Goal: Information Seeking & Learning: Learn about a topic

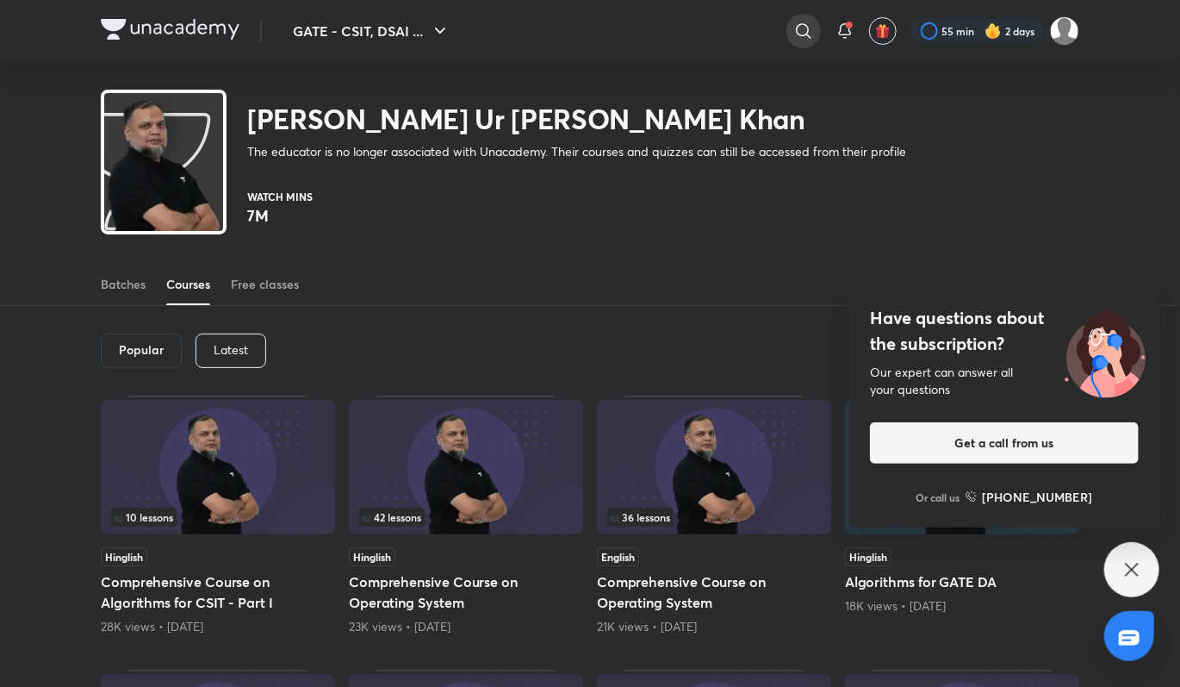
click at [796, 26] on icon at bounding box center [803, 30] width 15 height 15
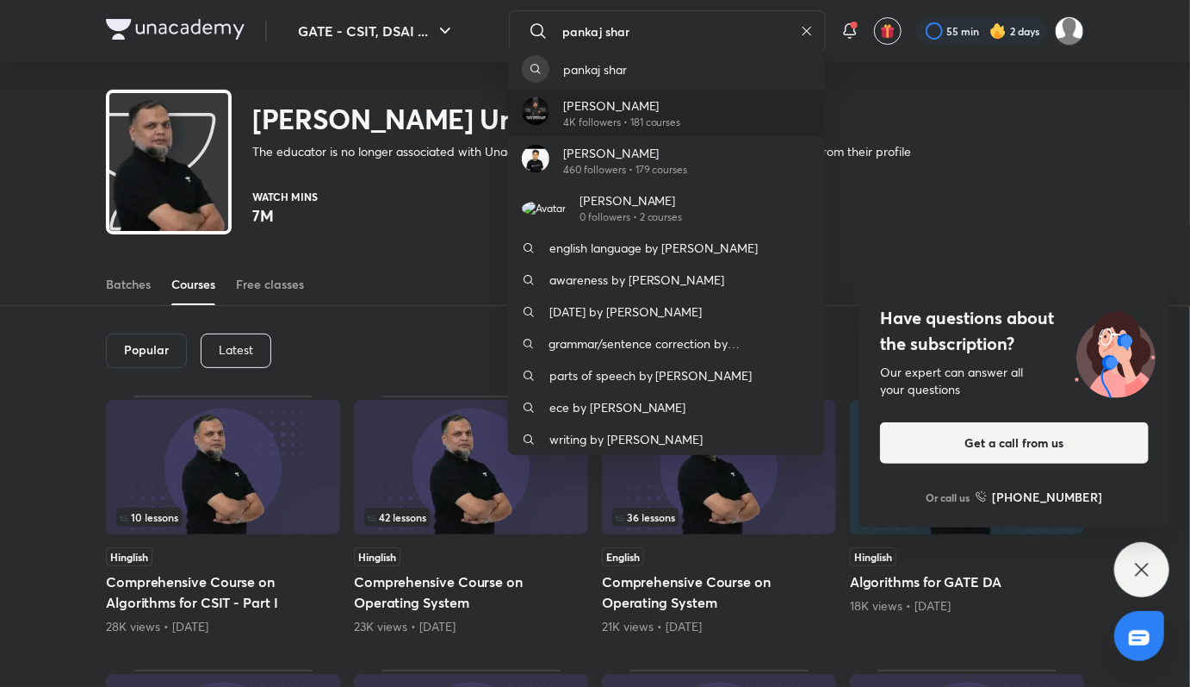
type input "pankaj shar"
click at [616, 110] on p "[PERSON_NAME]" at bounding box center [622, 105] width 118 height 18
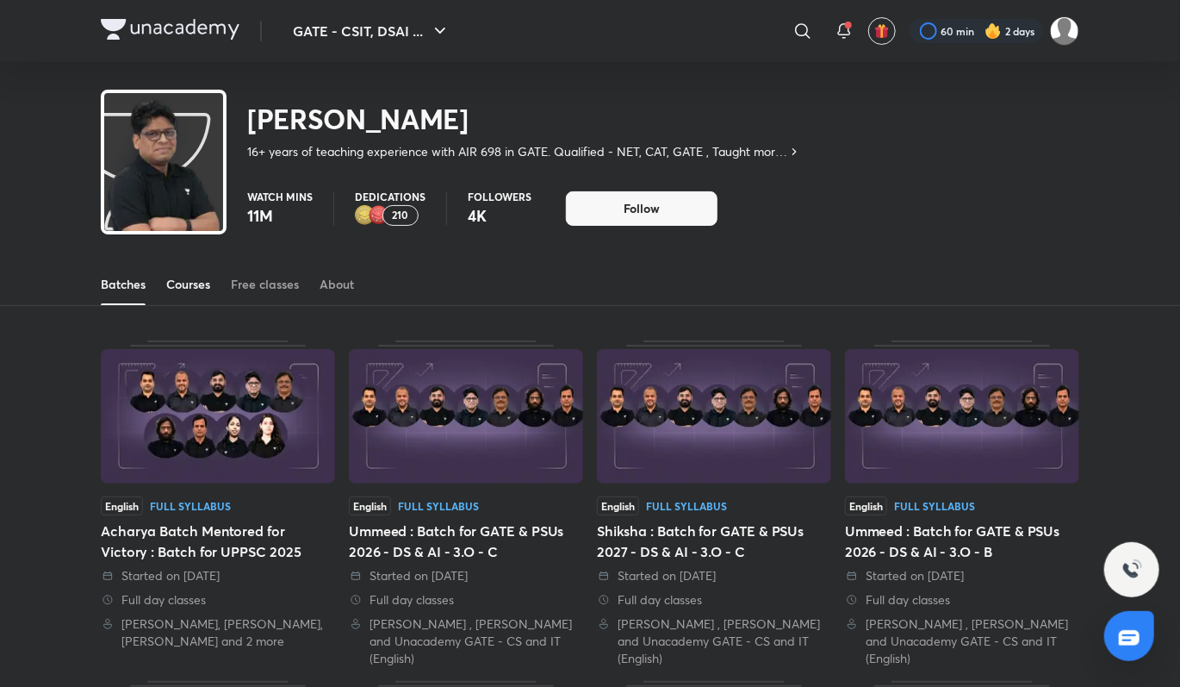
click at [202, 295] on link "Courses" at bounding box center [188, 284] width 44 height 41
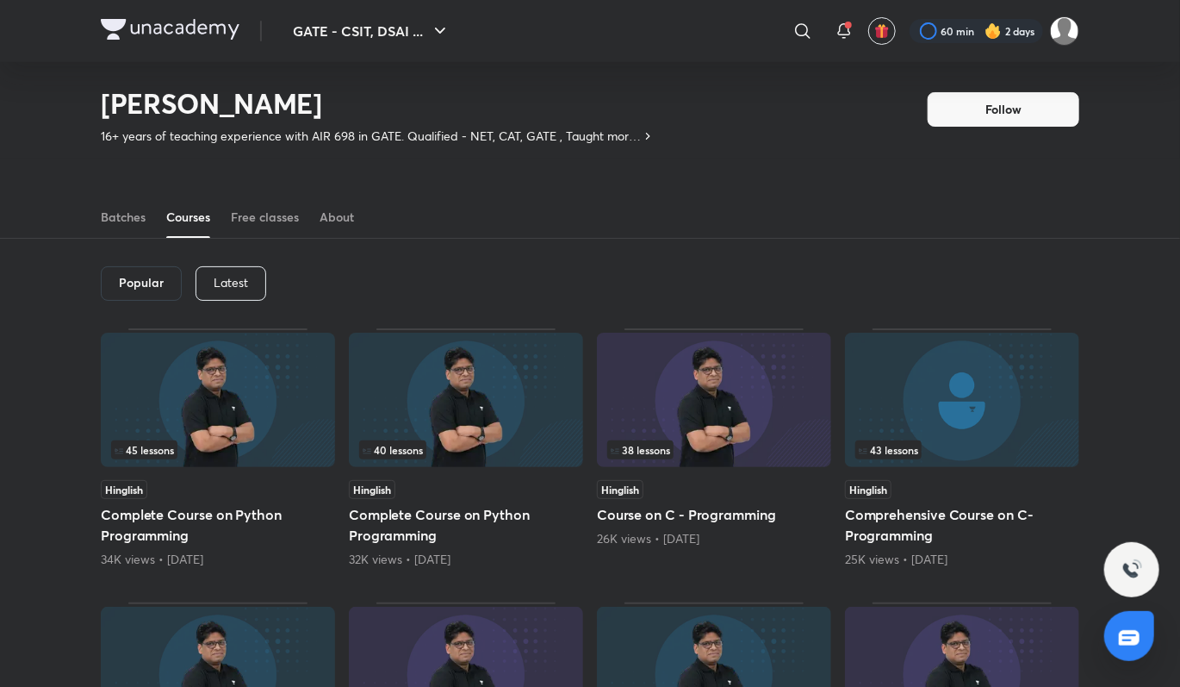
scroll to position [9, 0]
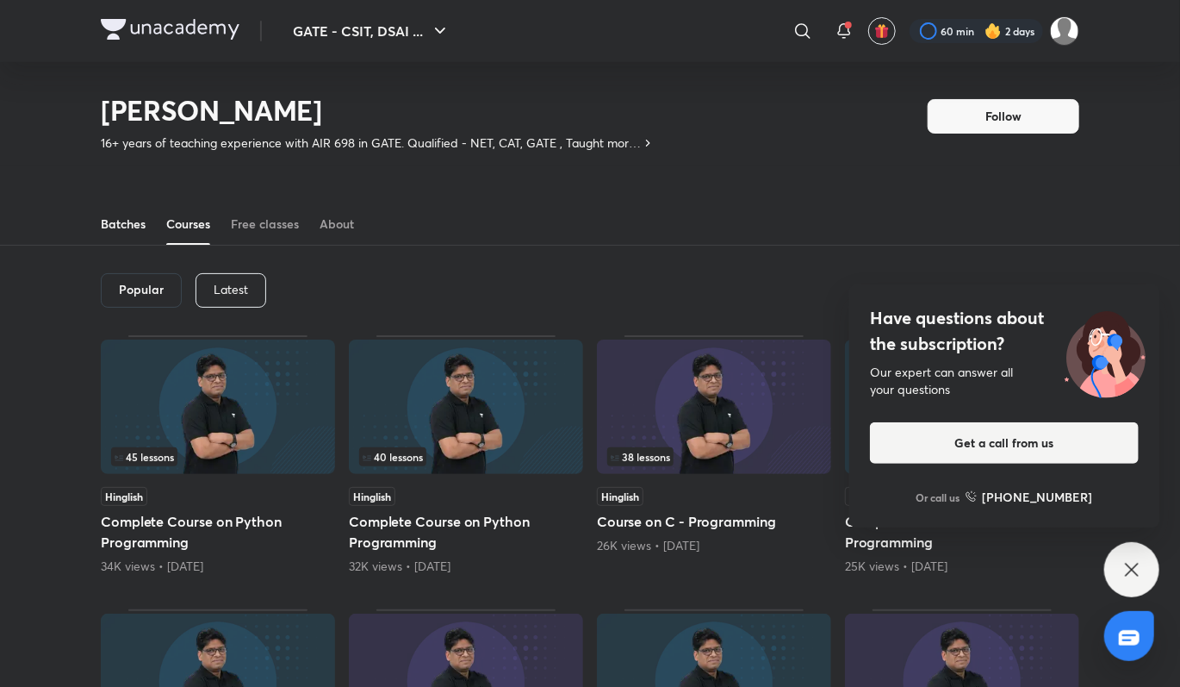
click at [139, 233] on link "Batches" at bounding box center [123, 223] width 45 height 41
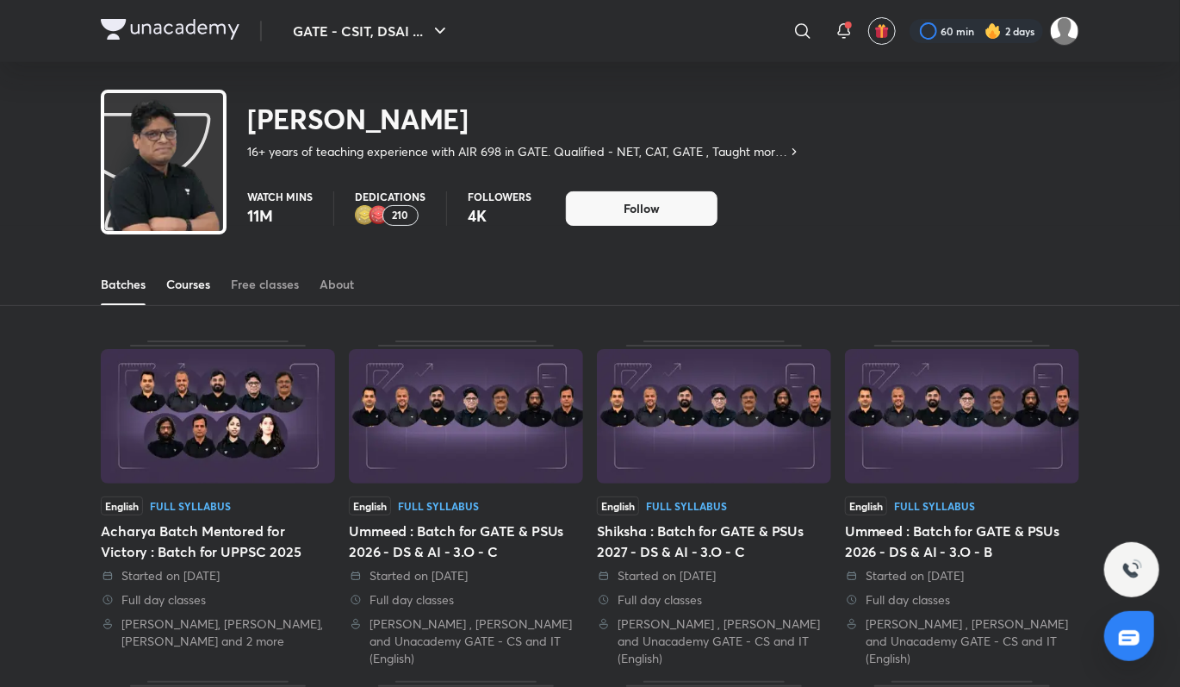
click at [185, 292] on div "Courses" at bounding box center [188, 284] width 44 height 17
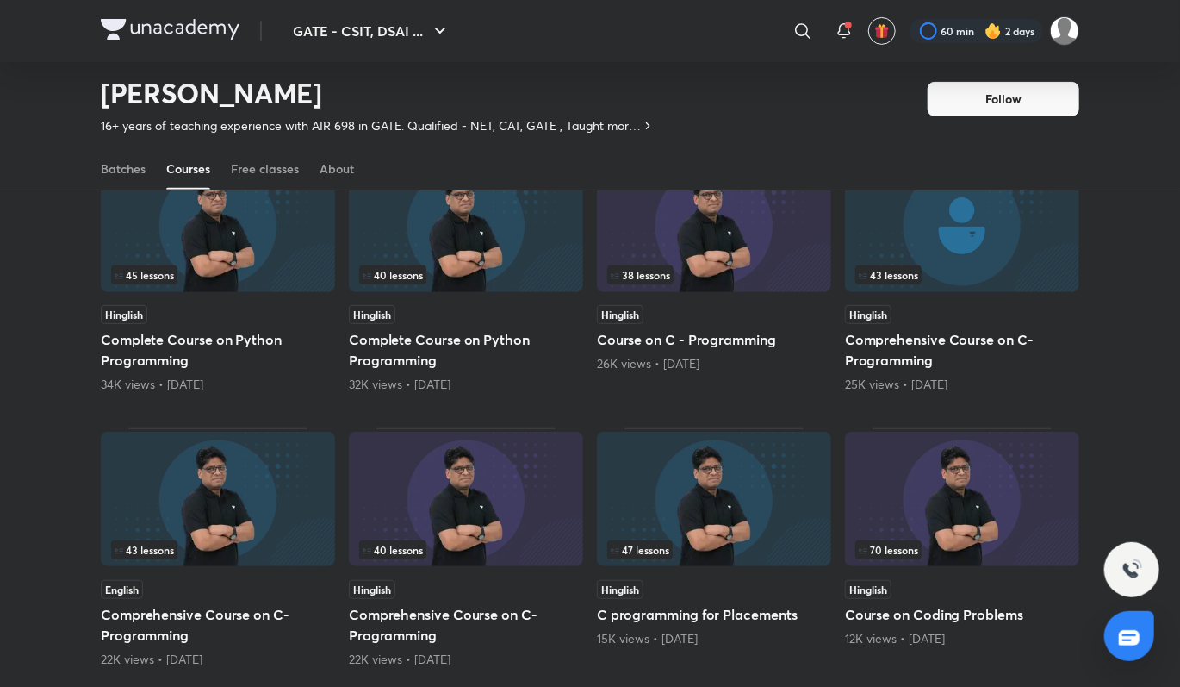
scroll to position [200, 0]
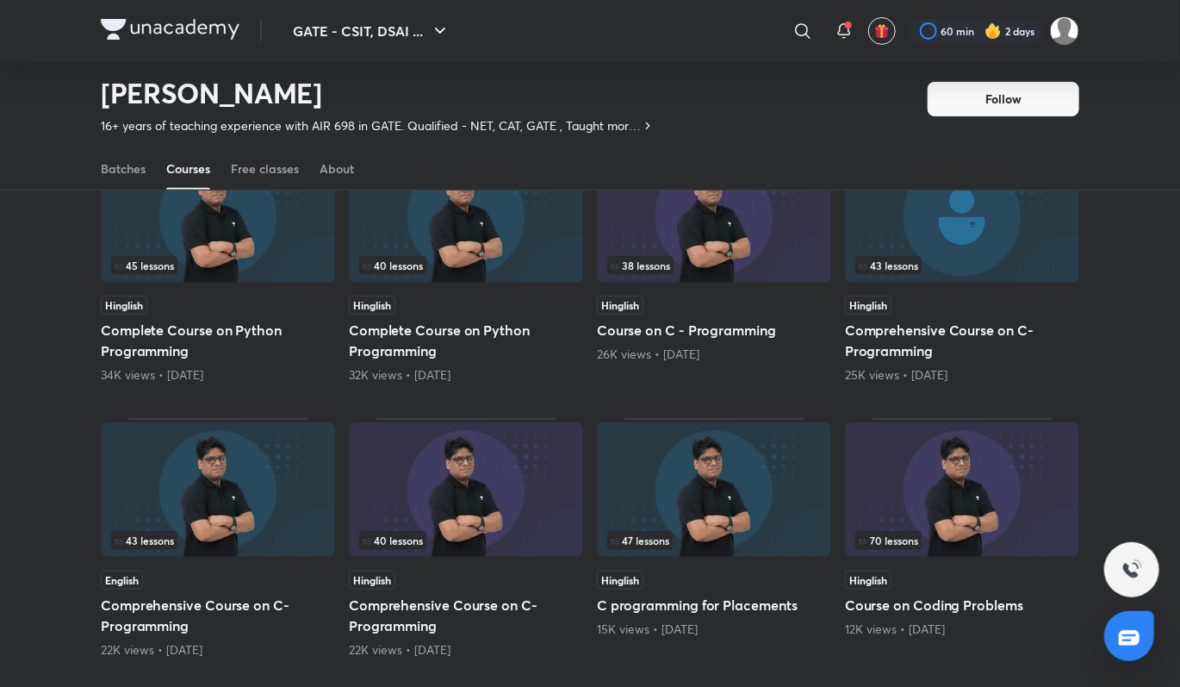
click at [954, 325] on h5 "Comprehensive Course on C- Programming" at bounding box center [962, 340] width 234 height 41
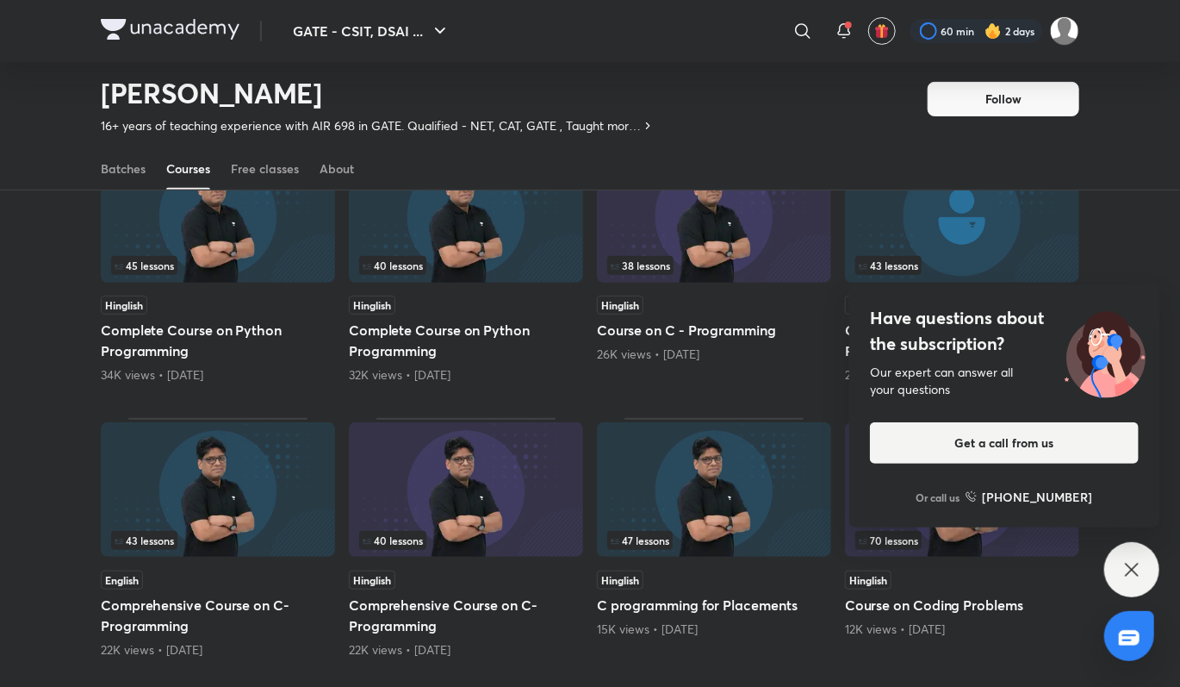
click at [931, 205] on img at bounding box center [962, 215] width 234 height 134
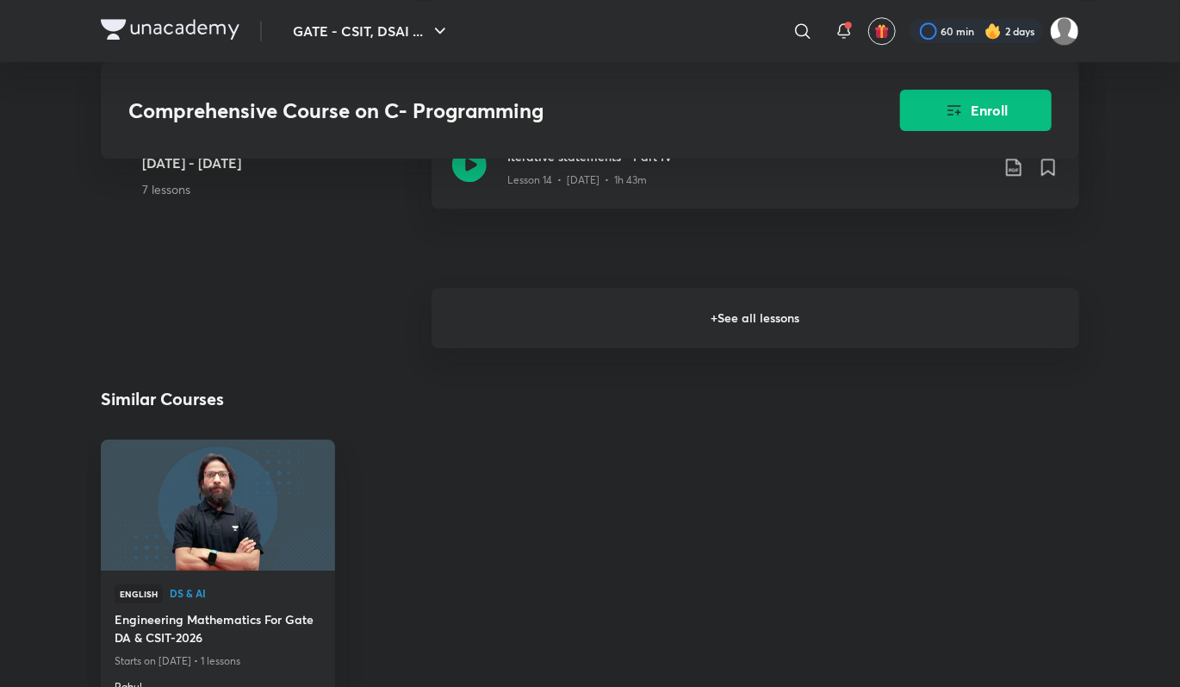
scroll to position [2271, 0]
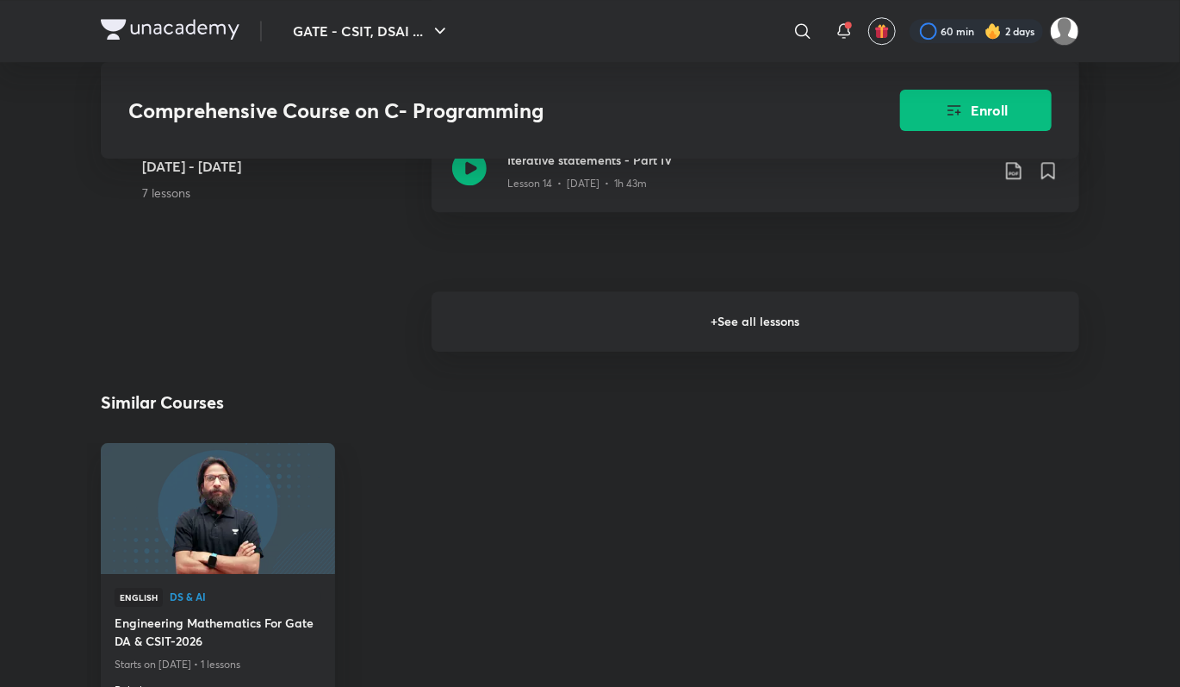
click at [695, 344] on h6 "+ See all lessons" at bounding box center [756, 321] width 648 height 60
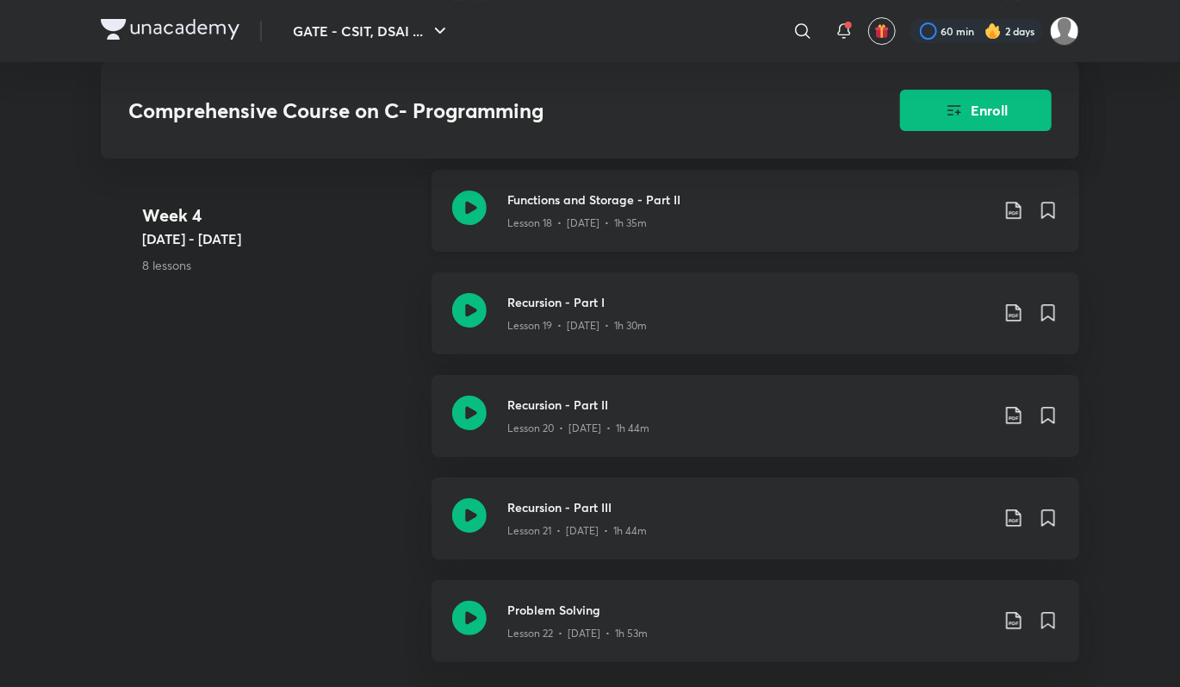
scroll to position [2739, 0]
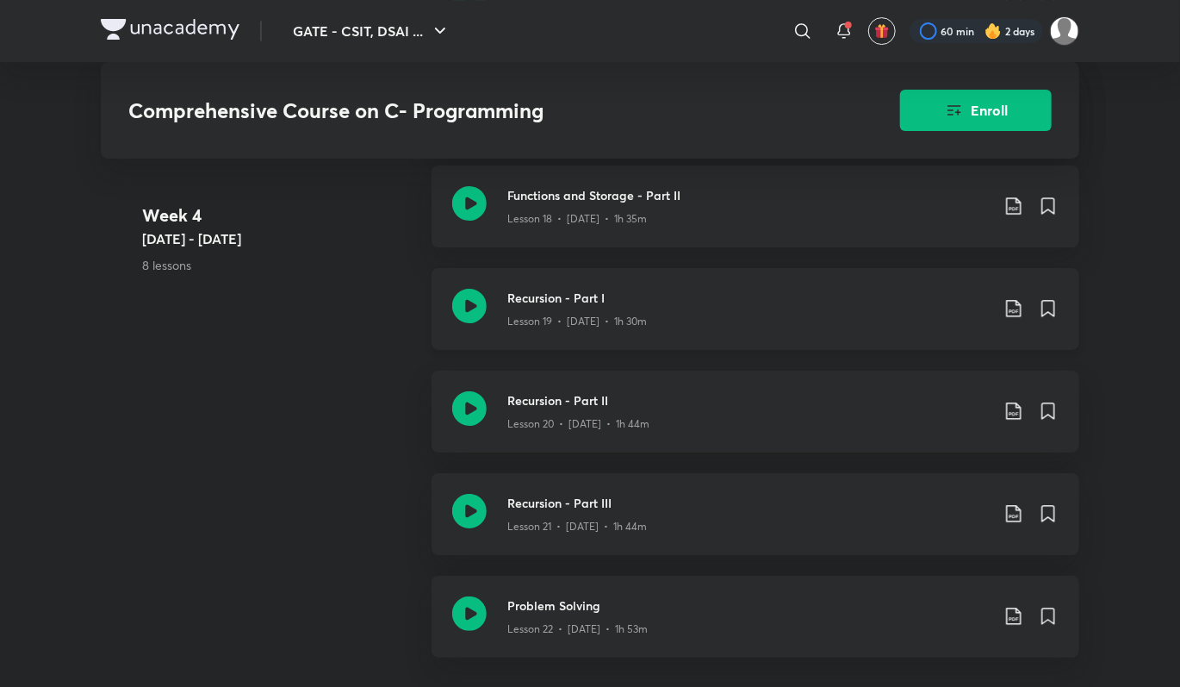
click at [463, 313] on icon at bounding box center [469, 306] width 34 height 34
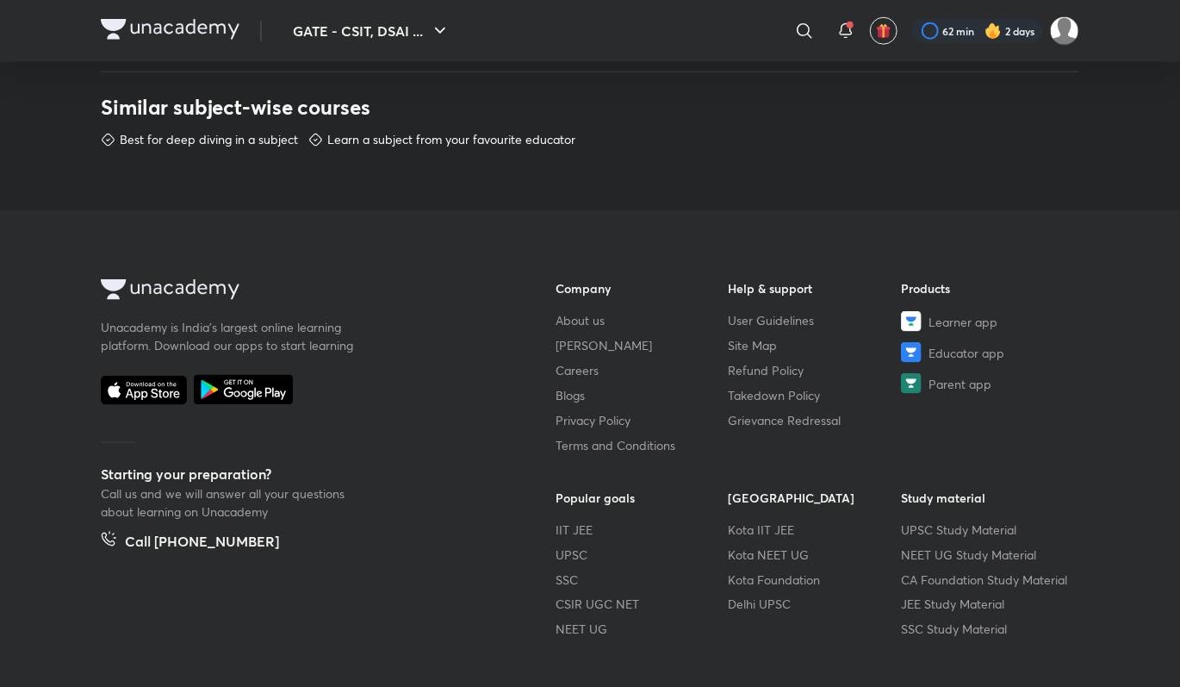
scroll to position [966, 0]
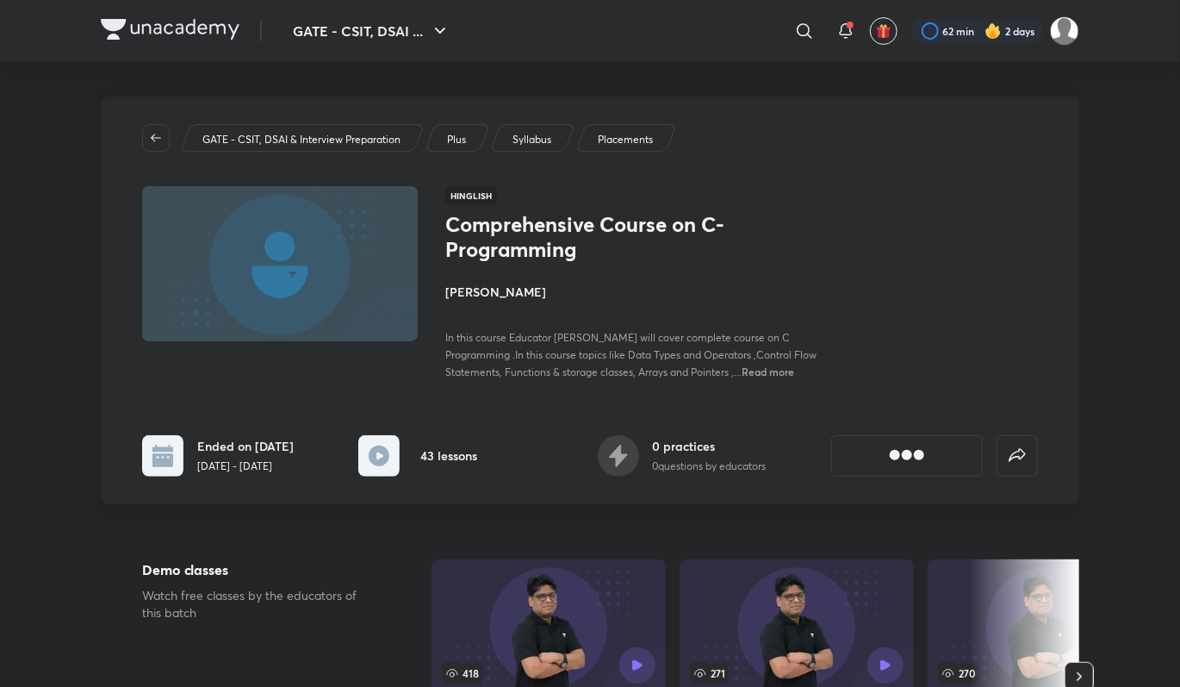
scroll to position [2739, 0]
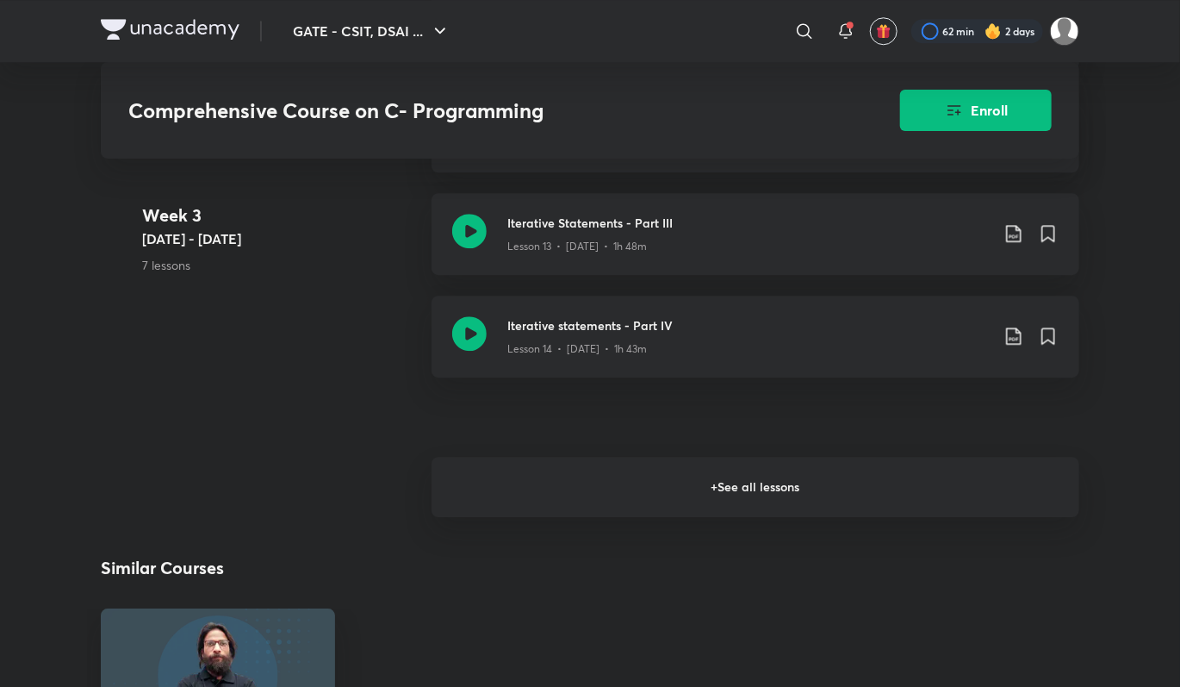
click at [514, 475] on h6 "+ See all lessons" at bounding box center [756, 487] width 648 height 60
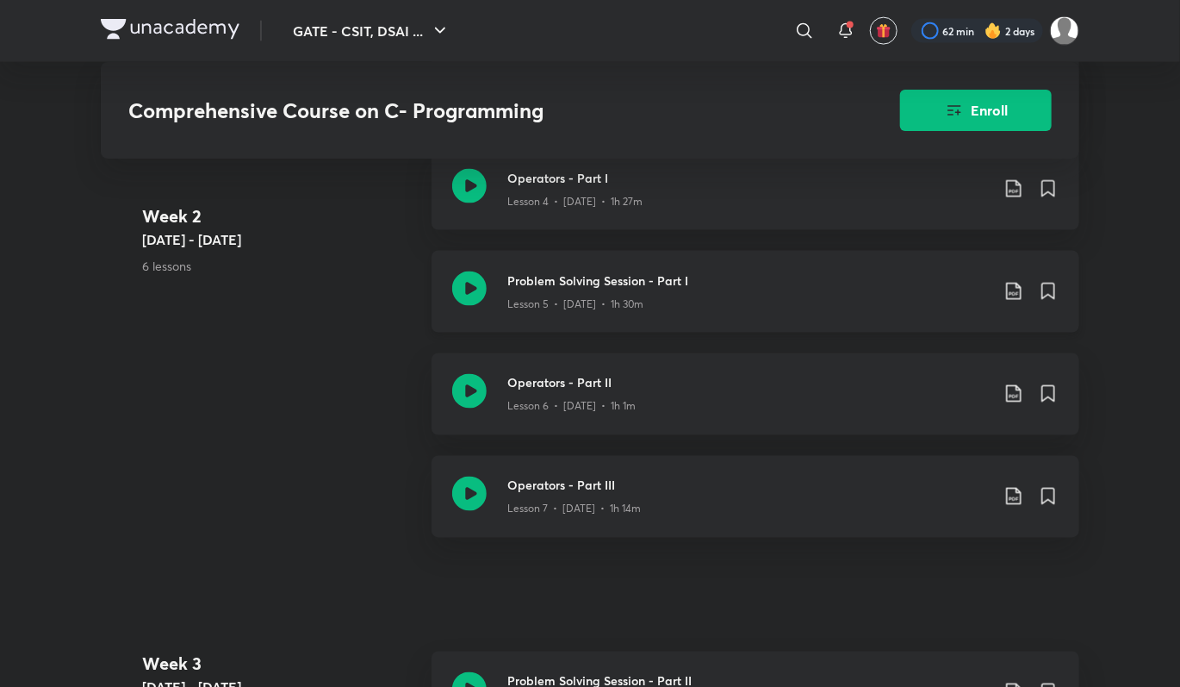
scroll to position [1136, 0]
click at [1019, 485] on icon at bounding box center [1013, 495] width 21 height 21
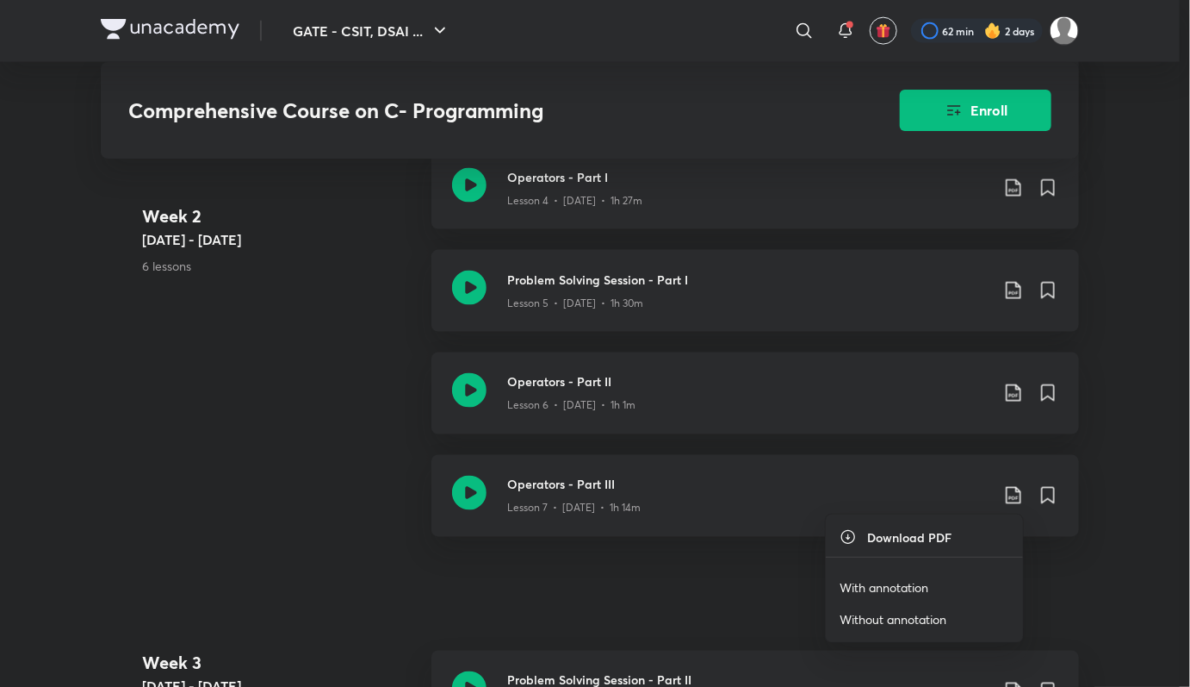
click at [868, 595] on p "With annotation" at bounding box center [884, 587] width 89 height 18
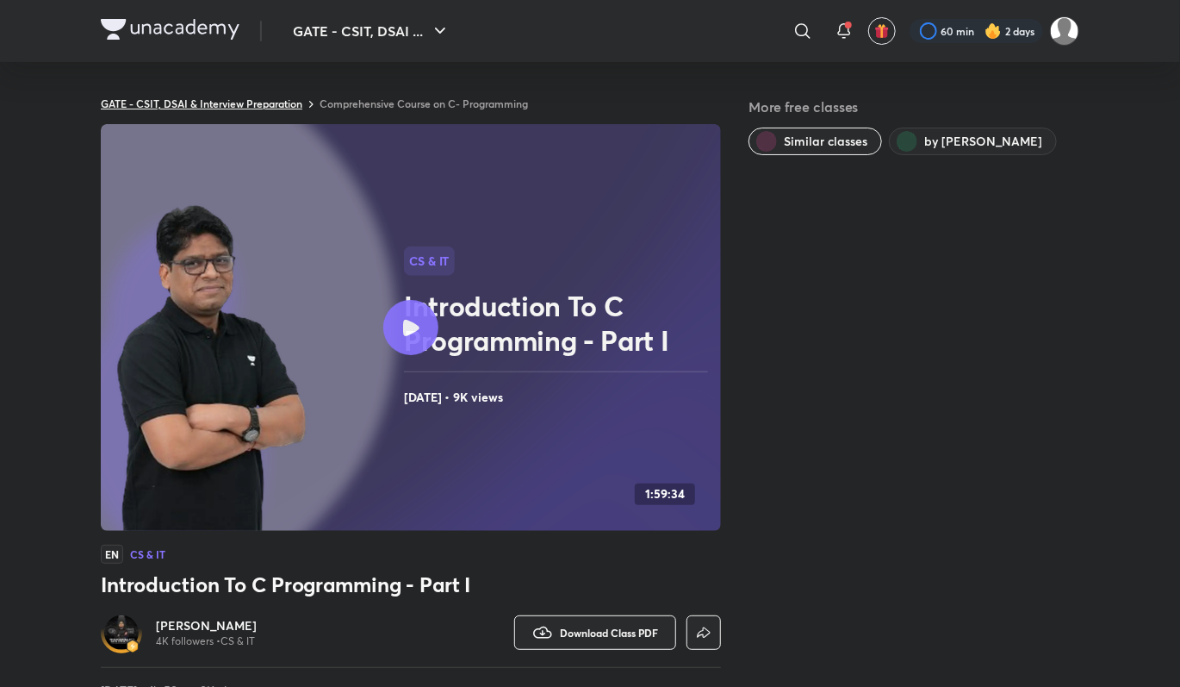
click at [265, 107] on link "GATE - CSIT, DSAI & Interview Preparation" at bounding box center [202, 103] width 202 height 14
click at [339, 99] on link "Comprehensive Course on C- Programming" at bounding box center [424, 103] width 208 height 14
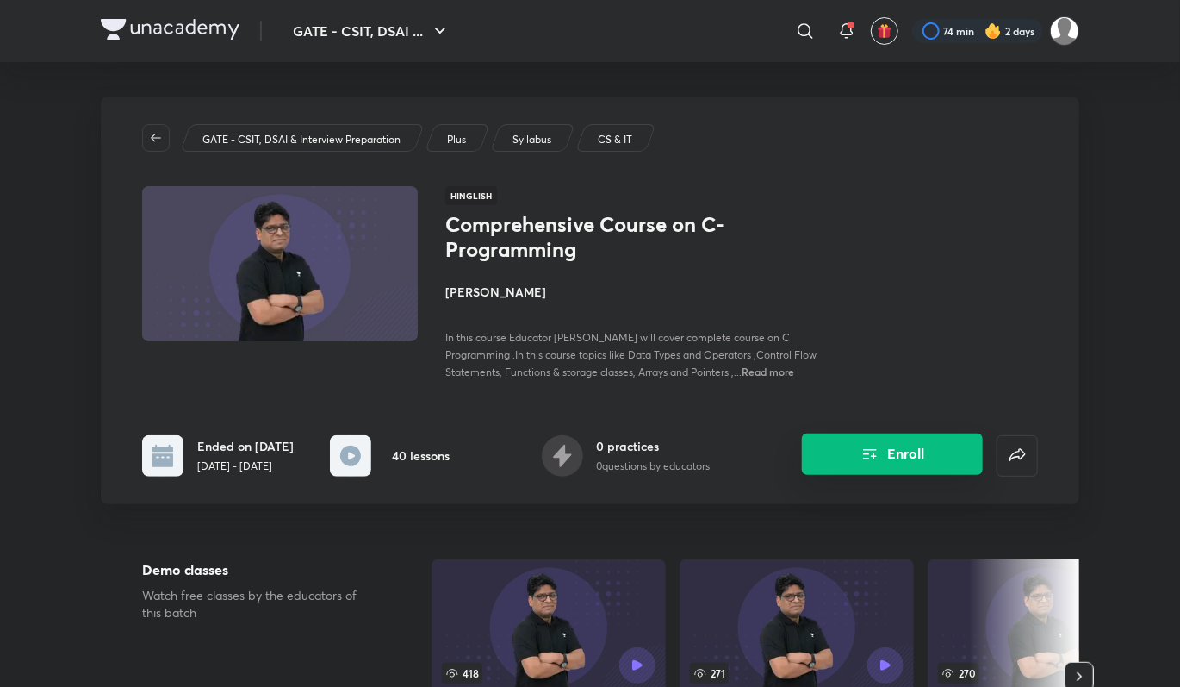
click at [863, 475] on button "Enroll" at bounding box center [892, 453] width 181 height 41
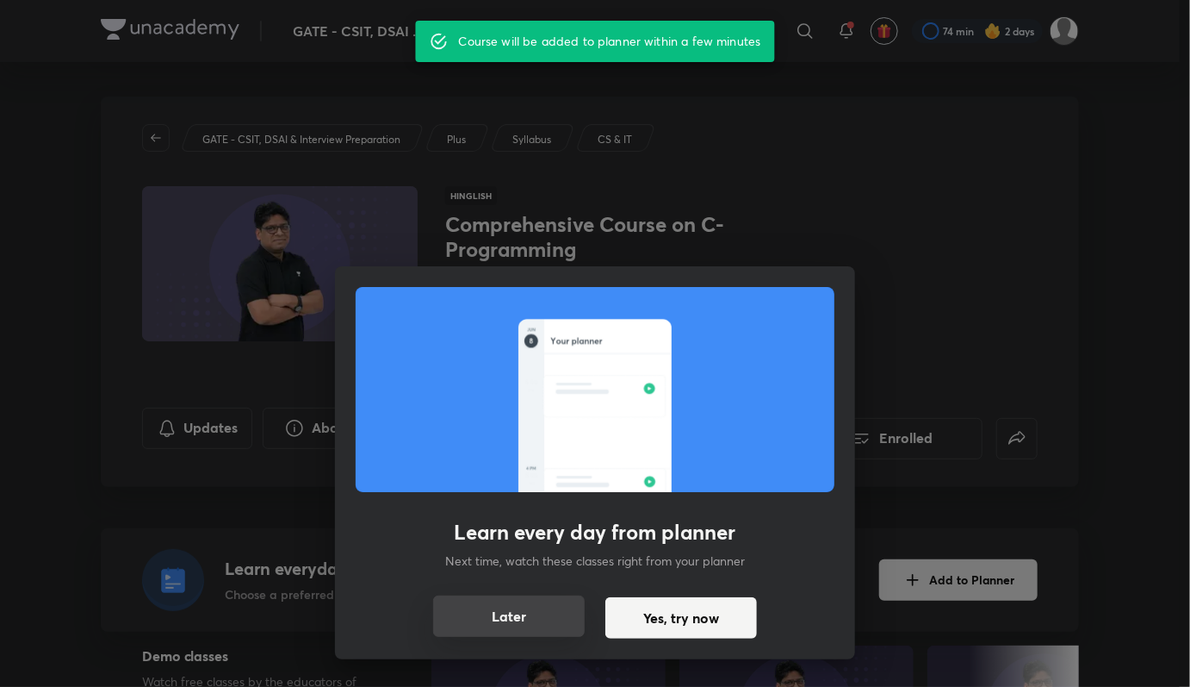
click at [482, 612] on button "Later" at bounding box center [509, 615] width 152 height 41
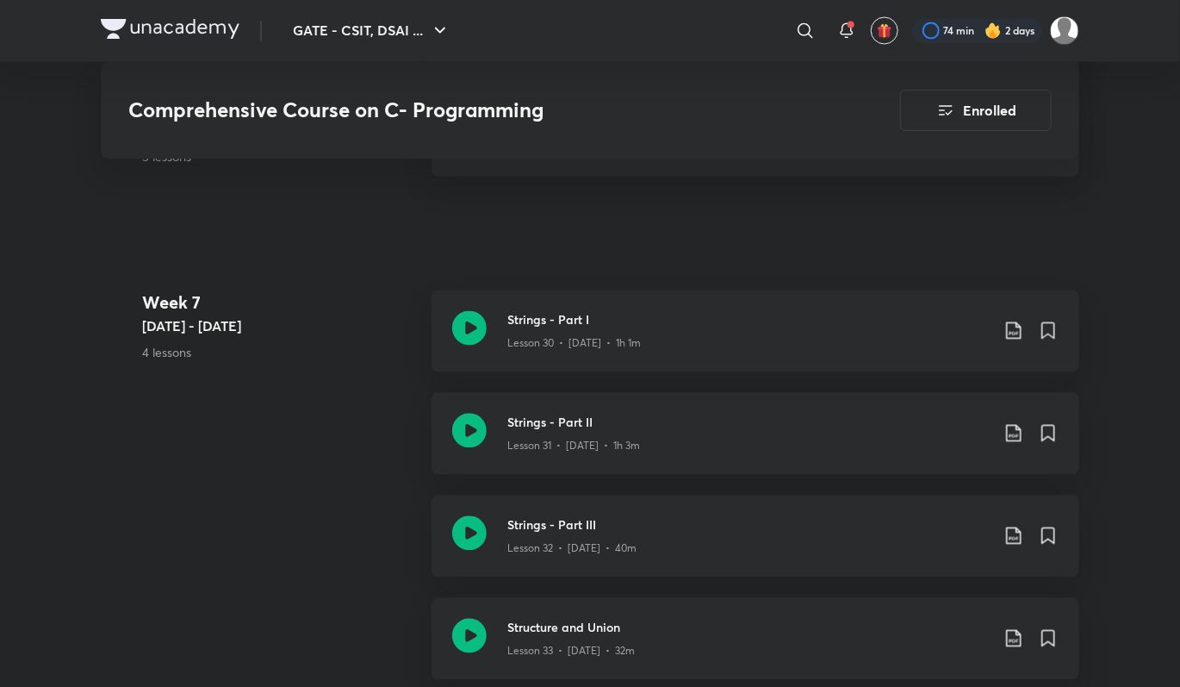
scroll to position [4406, 0]
click at [1010, 425] on icon at bounding box center [1013, 432] width 21 height 21
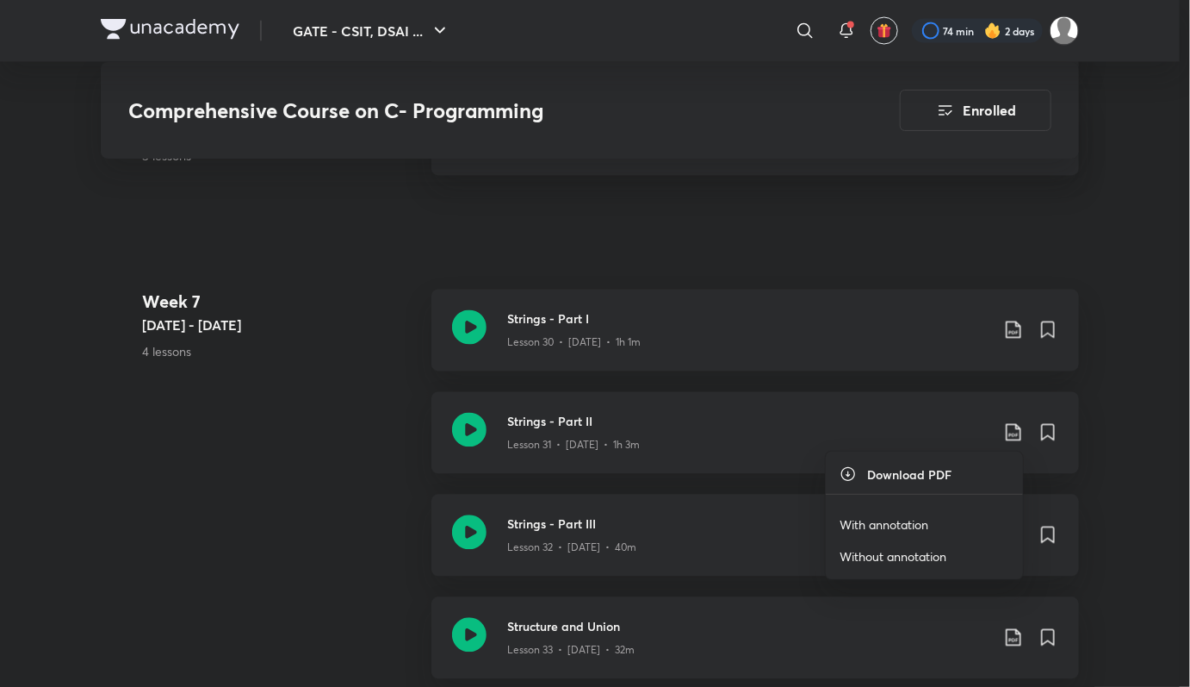
click at [877, 521] on p "With annotation" at bounding box center [884, 524] width 89 height 18
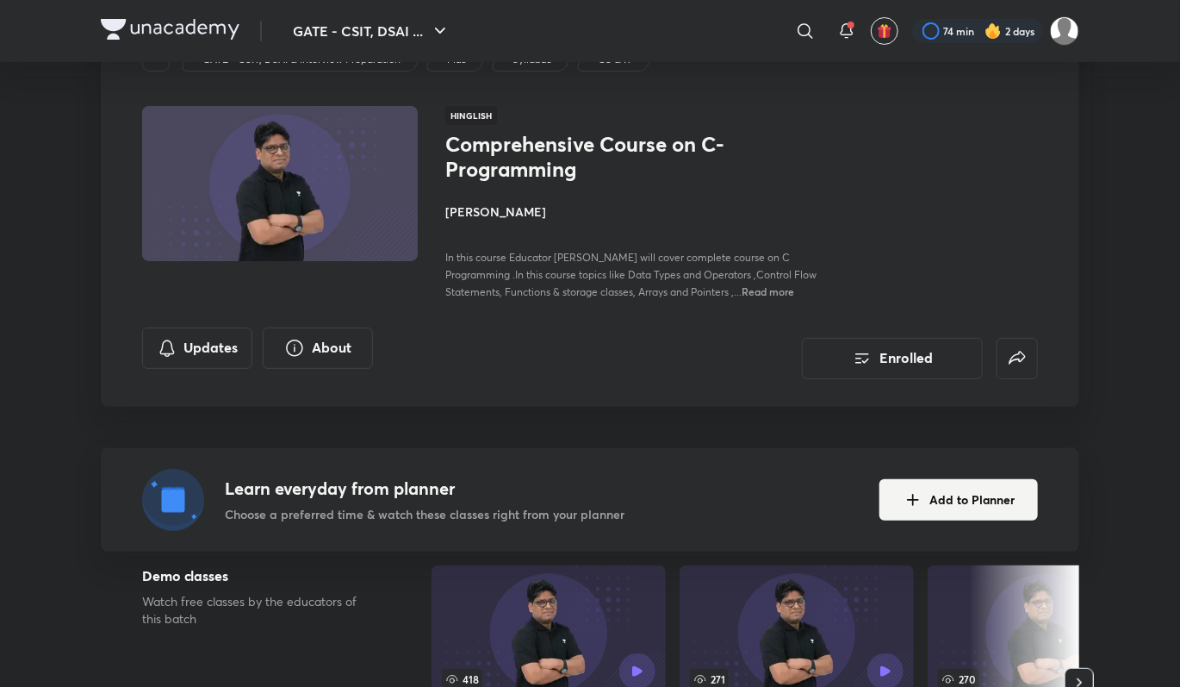
scroll to position [0, 0]
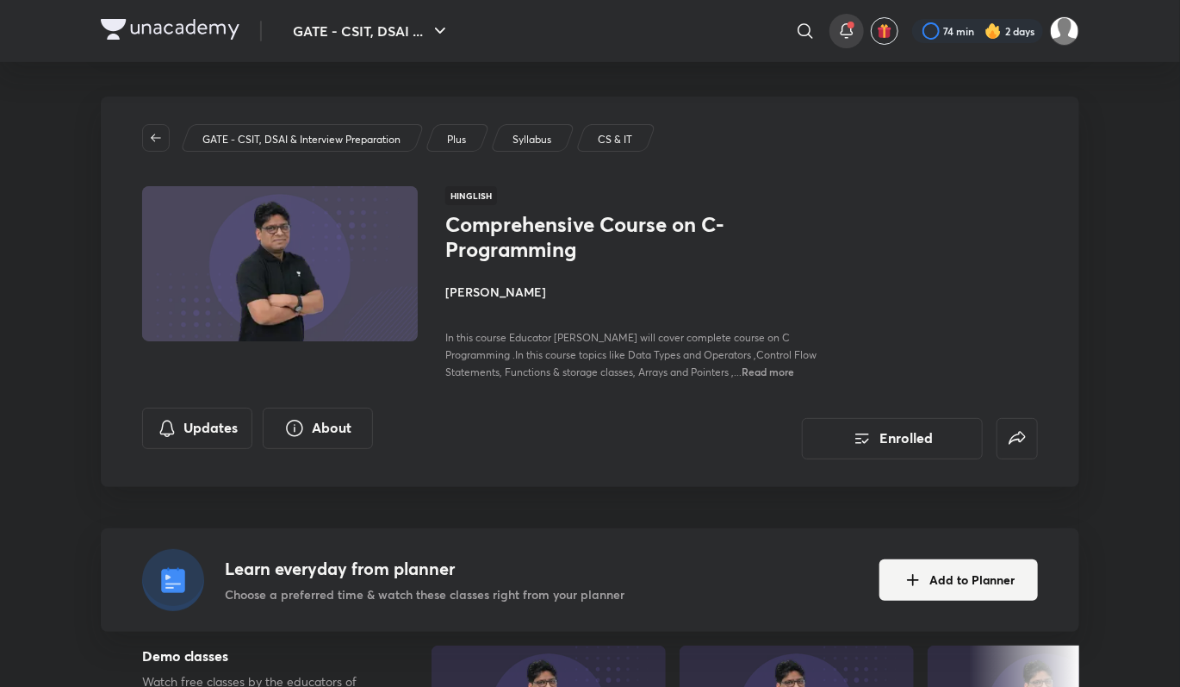
click at [841, 32] on icon at bounding box center [846, 31] width 21 height 21
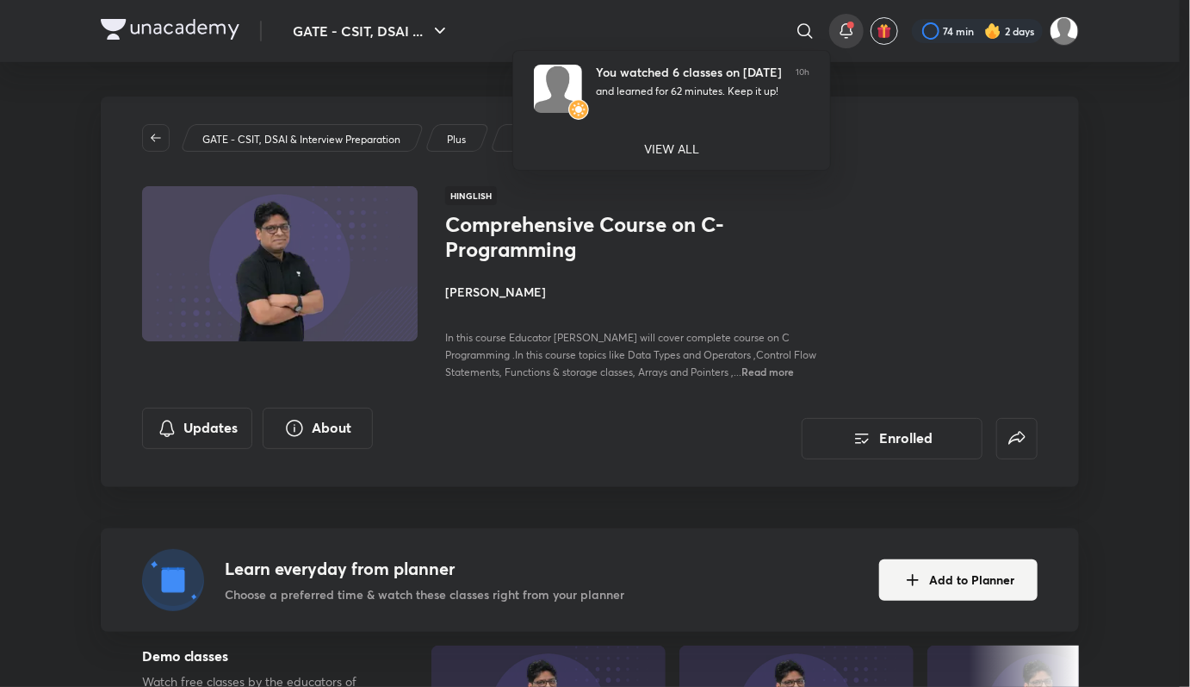
click at [711, 6] on div at bounding box center [595, 343] width 1190 height 687
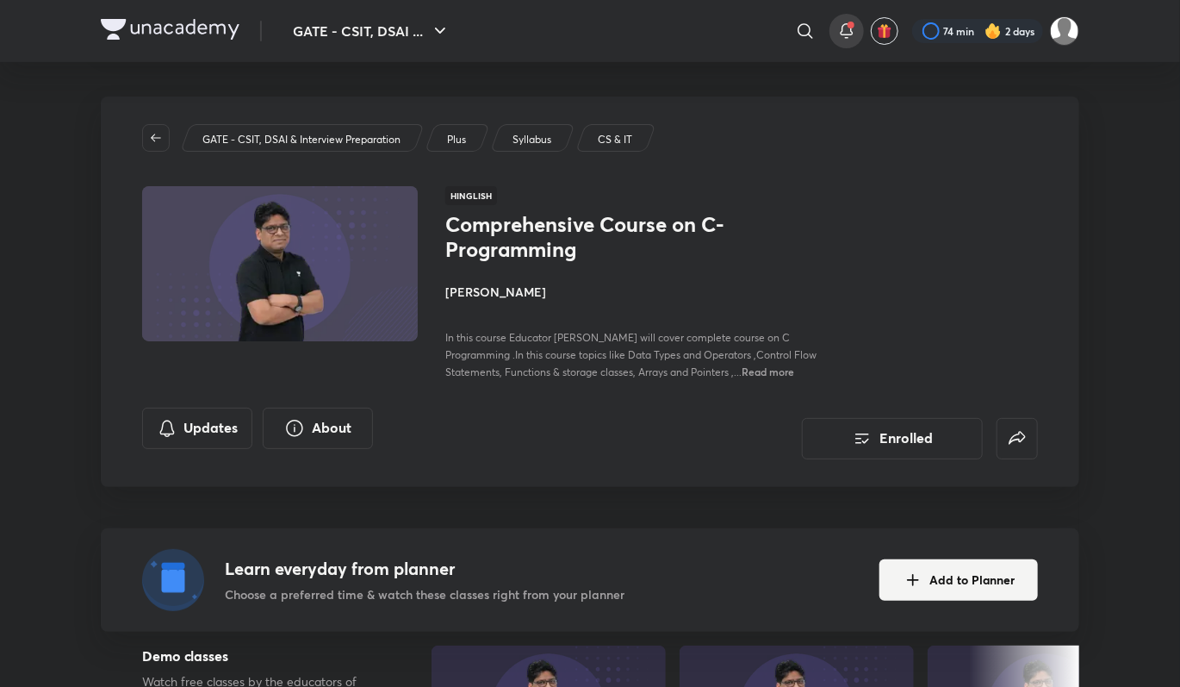
click at [846, 35] on icon at bounding box center [846, 31] width 21 height 21
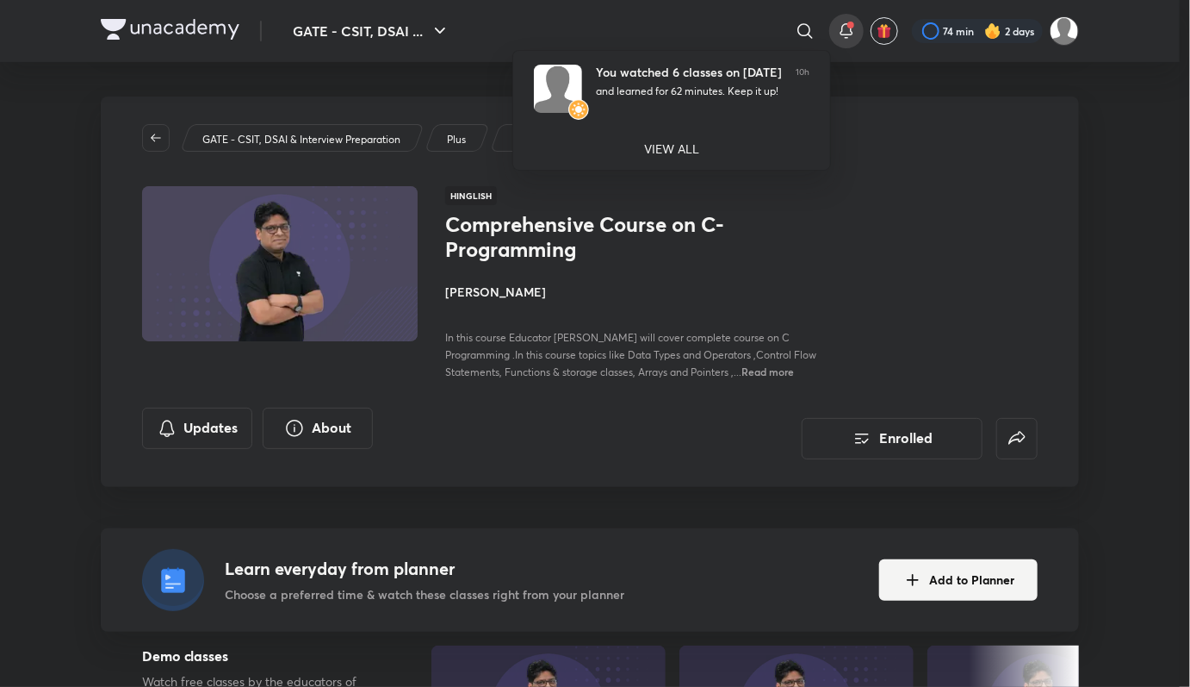
click at [751, 22] on div at bounding box center [595, 343] width 1190 height 687
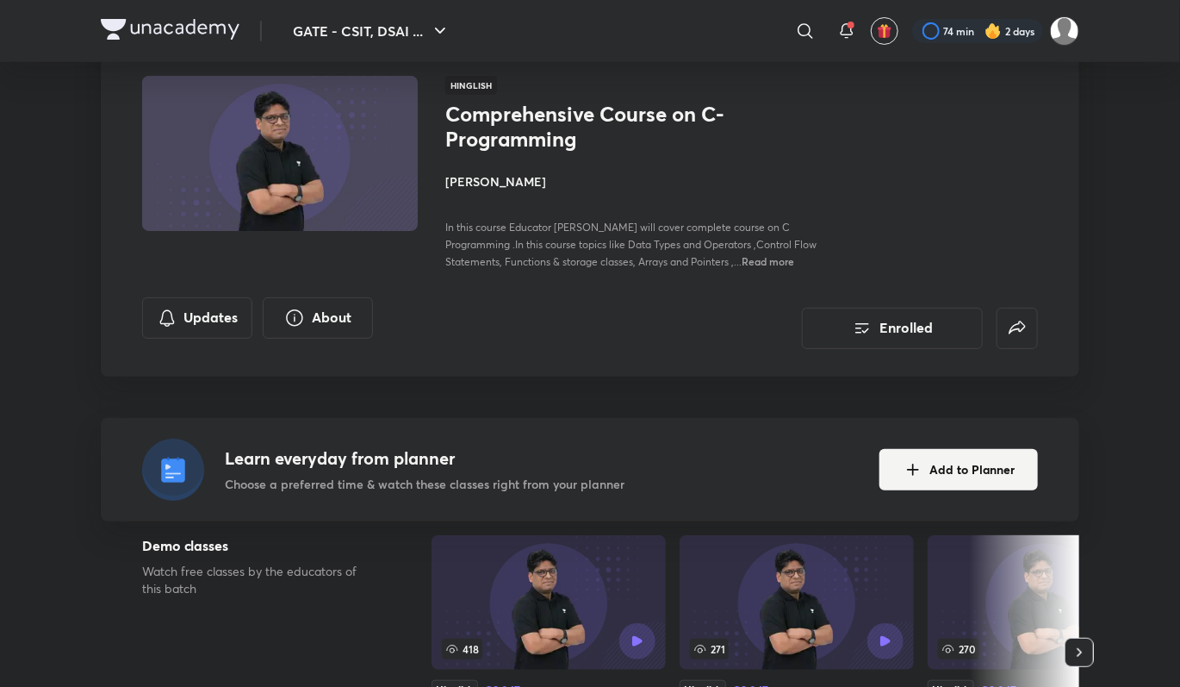
scroll to position [107, 0]
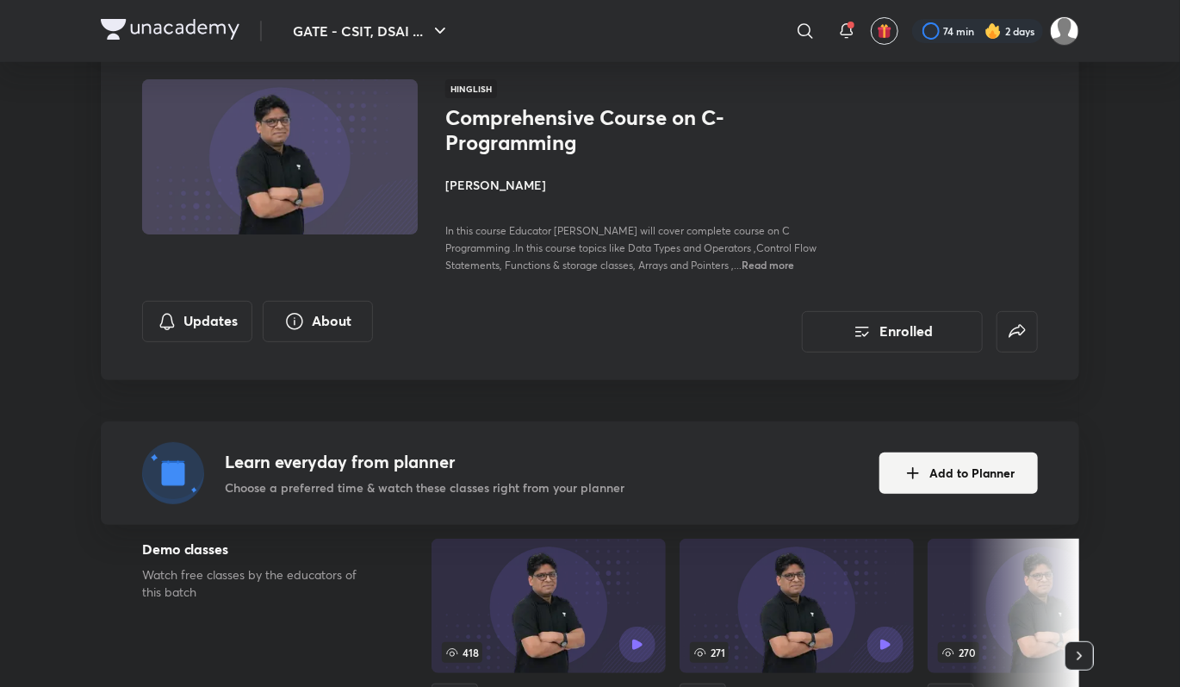
click at [722, 158] on div "Comprehensive Course on C- Programming [PERSON_NAME] In this course Educator [P…" at bounding box center [638, 189] width 386 height 168
